Goal: Transaction & Acquisition: Purchase product/service

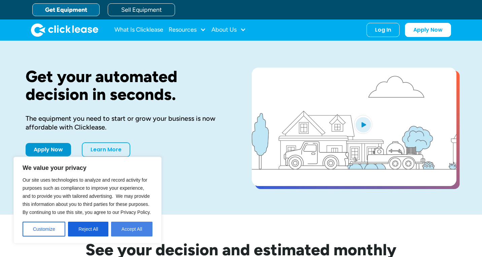
click at [129, 228] on button "Accept All" at bounding box center [131, 229] width 41 height 15
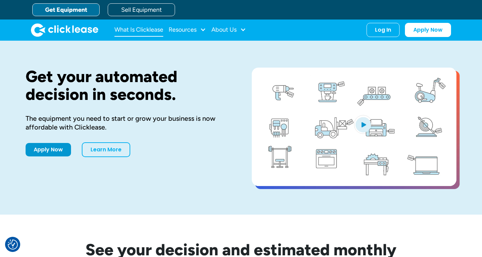
click at [135, 31] on link "What Is Clicklease" at bounding box center [139, 29] width 49 height 13
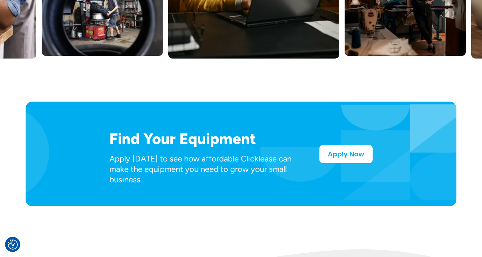
scroll to position [286, 0]
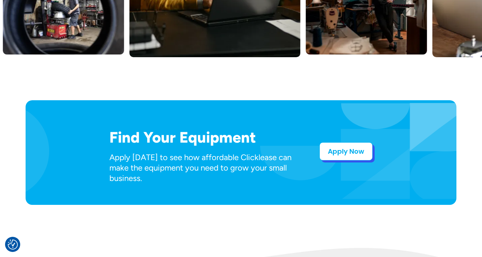
click at [328, 159] on link "Apply Now" at bounding box center [346, 151] width 53 height 18
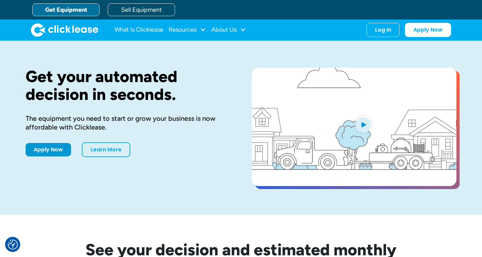
click at [85, 8] on link "Get Equipment" at bounding box center [65, 9] width 67 height 13
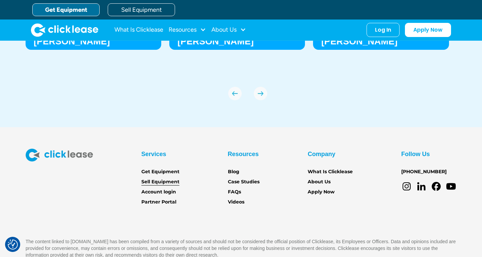
scroll to position [2356, 0]
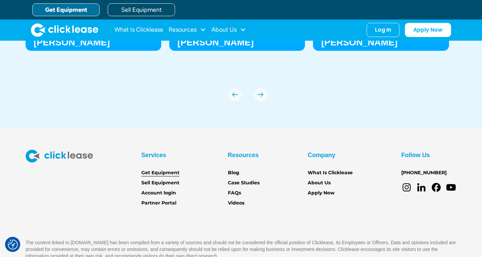
click at [167, 173] on link "Get Equipment" at bounding box center [160, 172] width 38 height 7
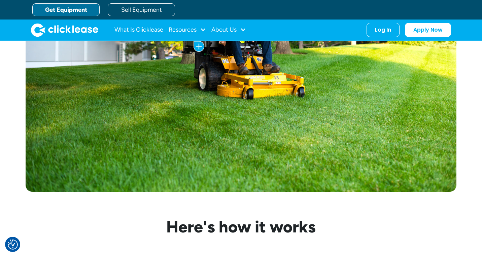
scroll to position [423, 0]
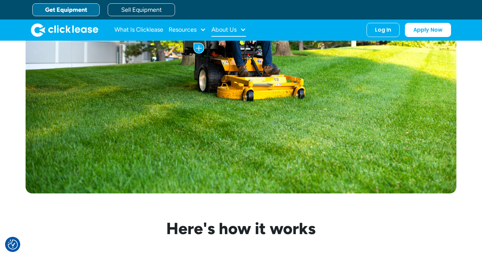
click at [233, 30] on div "About Us" at bounding box center [224, 30] width 25 height 0
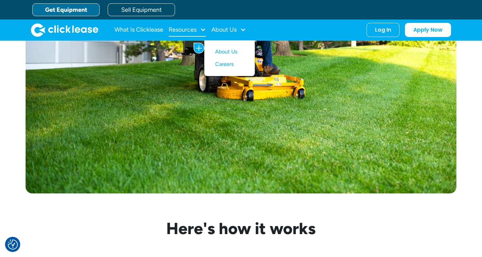
click at [198, 27] on div "Resources" at bounding box center [187, 29] width 37 height 13
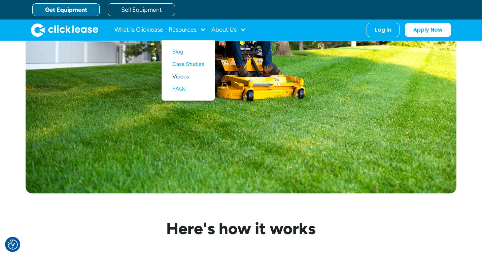
click at [185, 75] on link "Videos" at bounding box center [188, 77] width 32 height 12
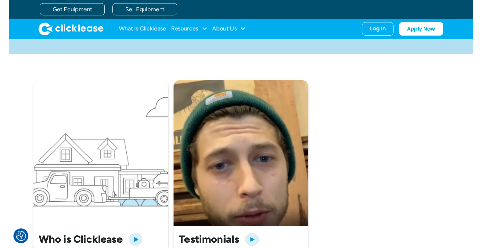
scroll to position [135, 0]
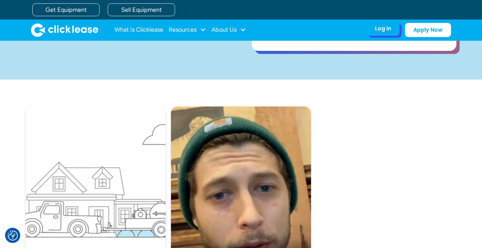
click at [378, 36] on div "Log In Account login I use Clicklease to get my equipment Partner Portal I offe…" at bounding box center [409, 30] width 85 height 14
click at [381, 32] on div "Log In" at bounding box center [383, 28] width 16 height 7
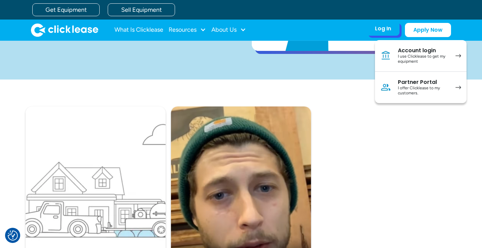
click at [419, 59] on div "I use Clicklease to get my equipment" at bounding box center [423, 59] width 51 height 10
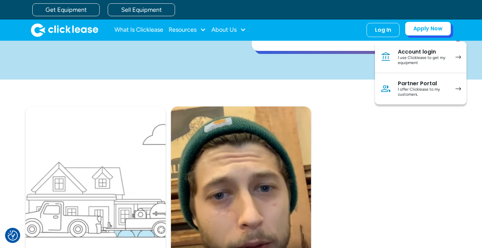
click at [414, 35] on link "Apply Now" at bounding box center [428, 29] width 46 height 14
